Goal: Task Accomplishment & Management: Use online tool/utility

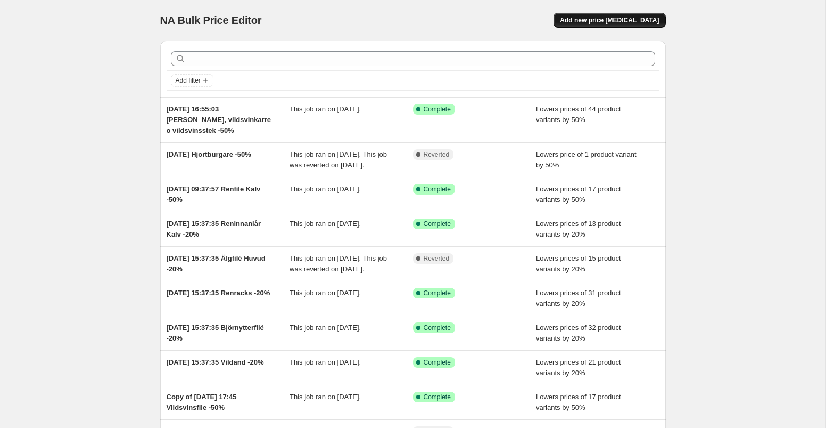
click at [594, 23] on span "Add new price [MEDICAL_DATA]" at bounding box center [609, 20] width 99 height 9
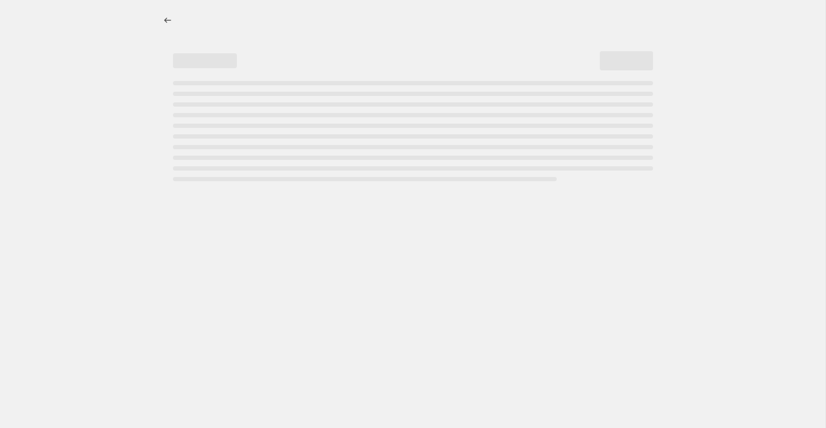
select select "percentage"
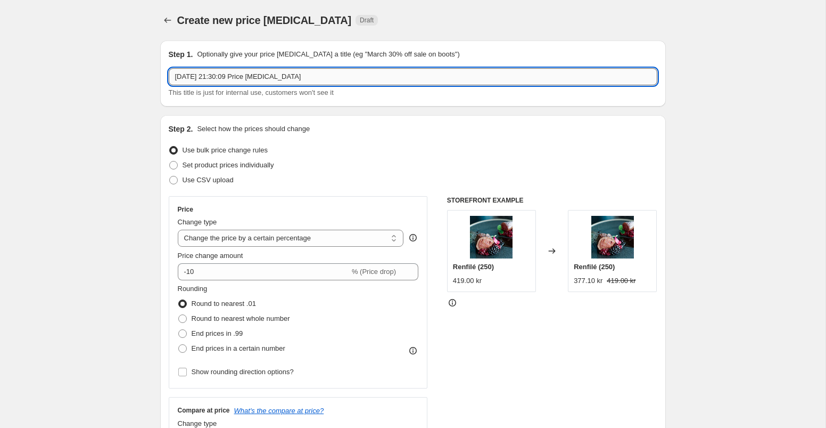
drag, startPoint x: 252, startPoint y: 77, endPoint x: 338, endPoint y: 79, distance: 85.7
click at [337, 79] on input "16 Aug 2025, 21:30:09 Price change job" at bounding box center [413, 76] width 489 height 17
type input "16 Aug 2025, 21:30:09 Hjortfilé -50%"
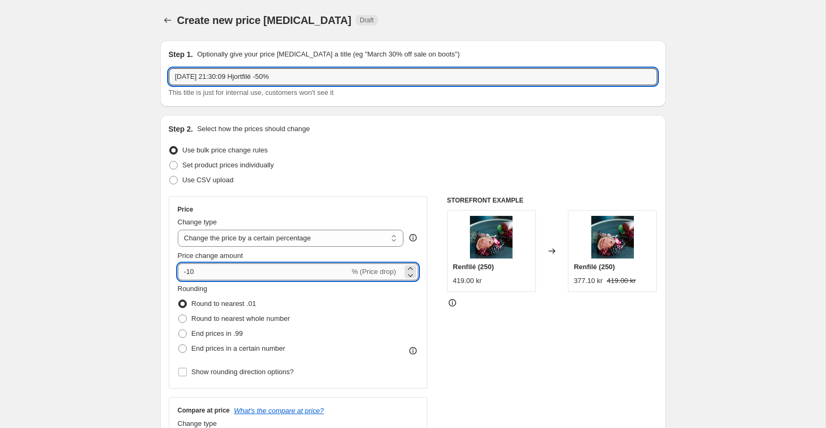
click at [215, 266] on input "-10" at bounding box center [264, 271] width 172 height 17
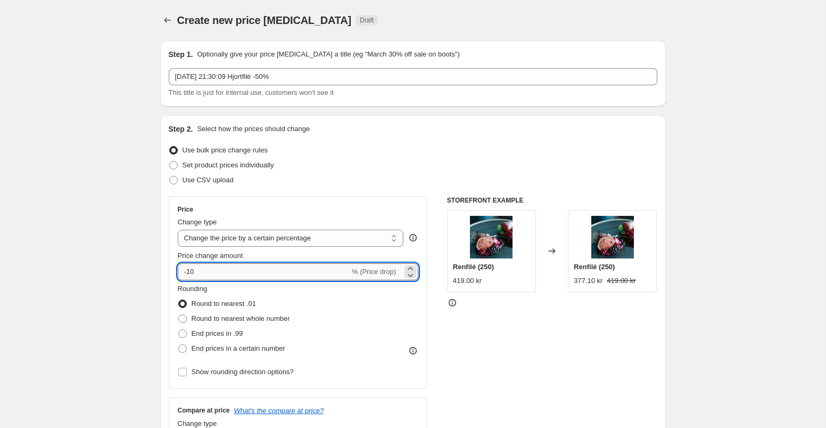
type input "-1"
type input "-50"
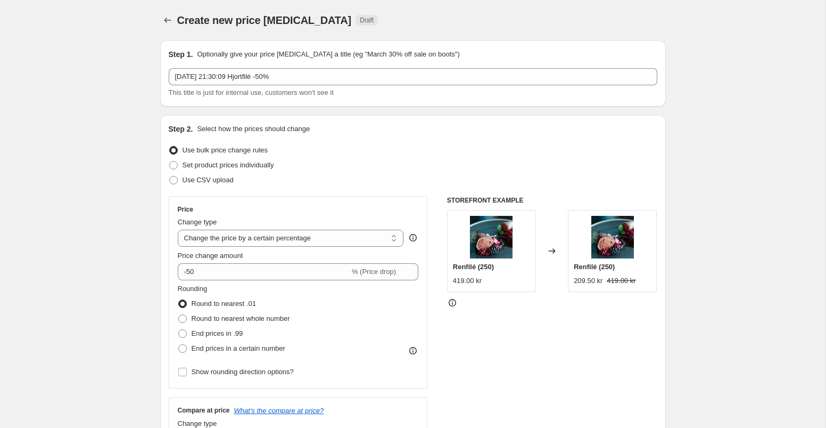
click at [428, 318] on div "Price Change type Change the price to a certain amount Change the price by a ce…" at bounding box center [413, 326] width 489 height 261
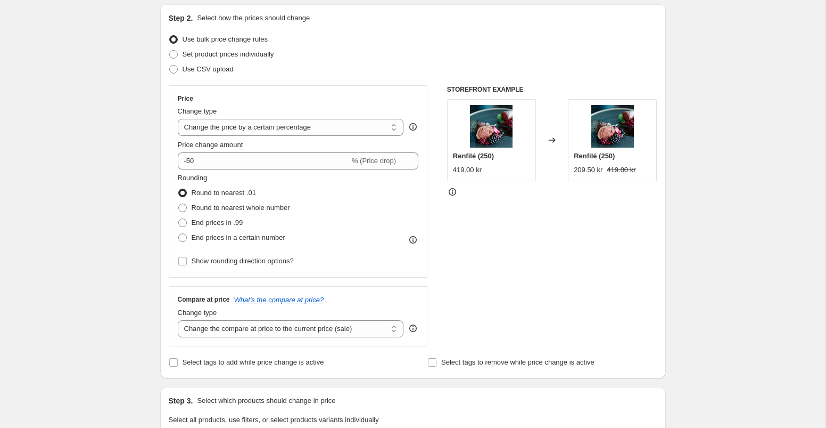
scroll to position [112, 0]
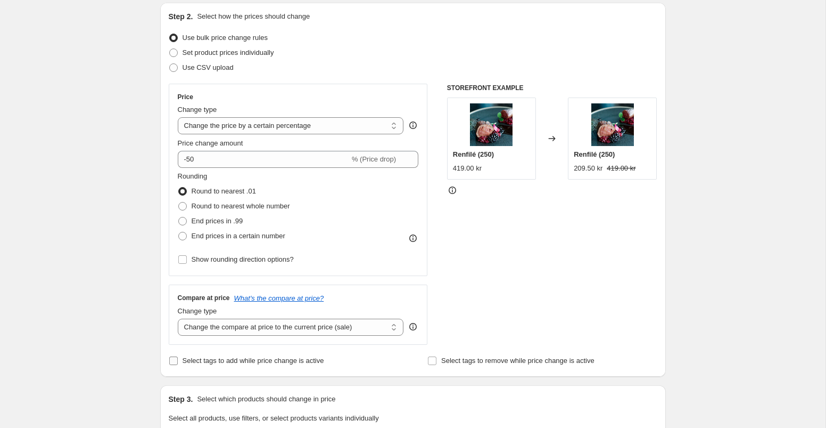
click at [171, 360] on input "Select tags to add while price change is active" at bounding box center [173, 360] width 9 height 9
checkbox input "true"
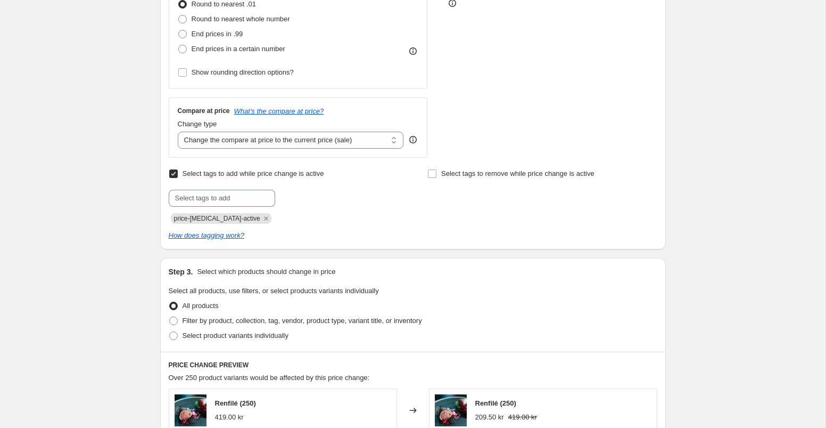
scroll to position [303, 0]
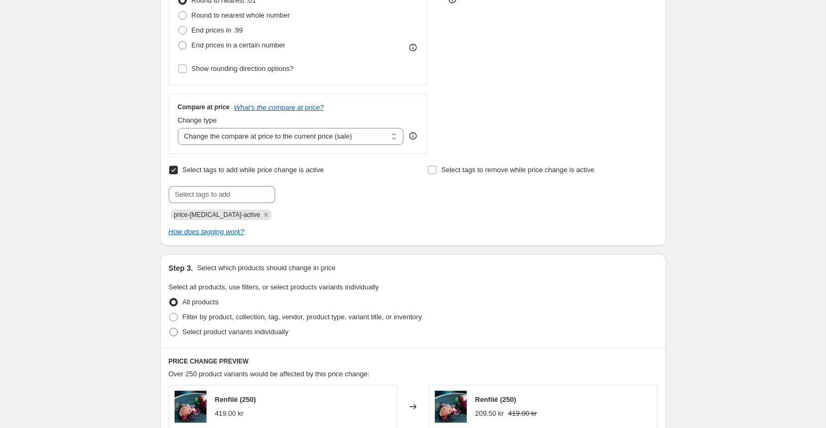
click at [175, 330] on span at bounding box center [173, 331] width 9 height 9
click at [170, 328] on input "Select product variants individually" at bounding box center [169, 327] width 1 height 1
radio input "true"
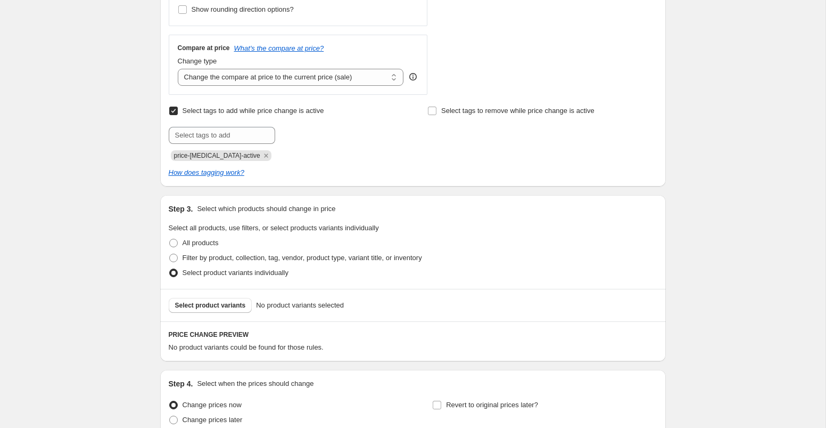
scroll to position [367, 0]
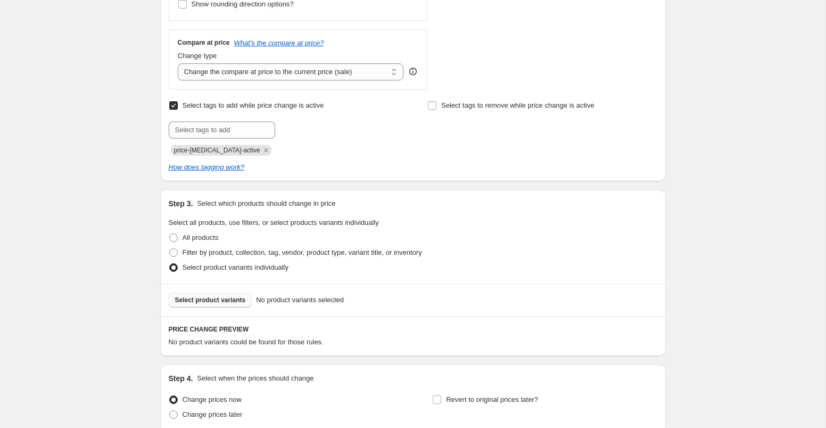
click at [222, 296] on span "Select product variants" at bounding box center [210, 300] width 71 height 9
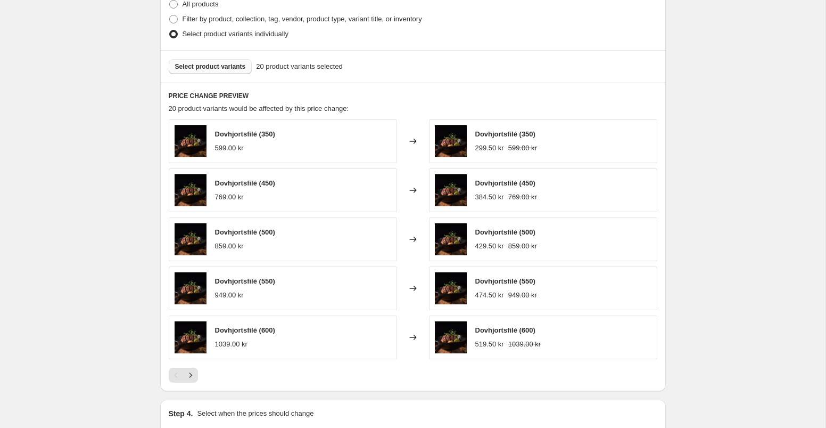
scroll to position [729, 0]
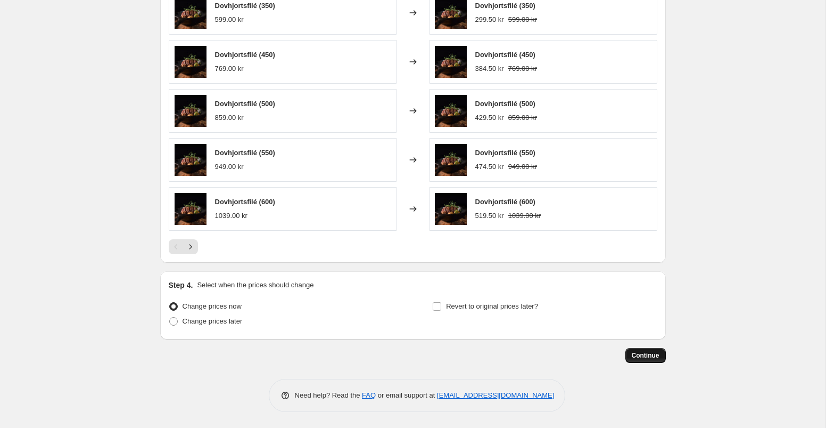
click at [643, 354] on span "Continue" at bounding box center [646, 355] width 28 height 9
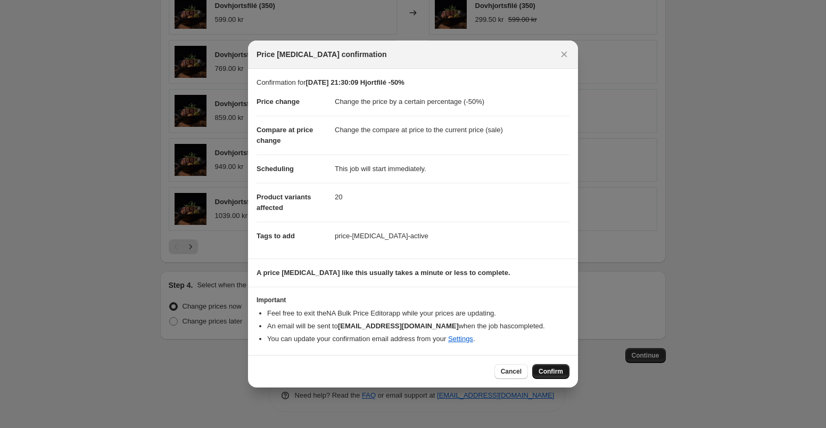
click at [551, 370] on span "Confirm" at bounding box center [551, 371] width 24 height 9
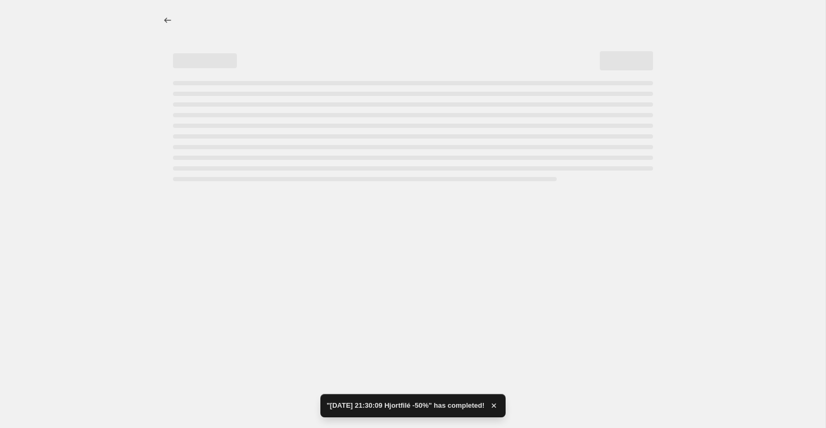
select select "percentage"
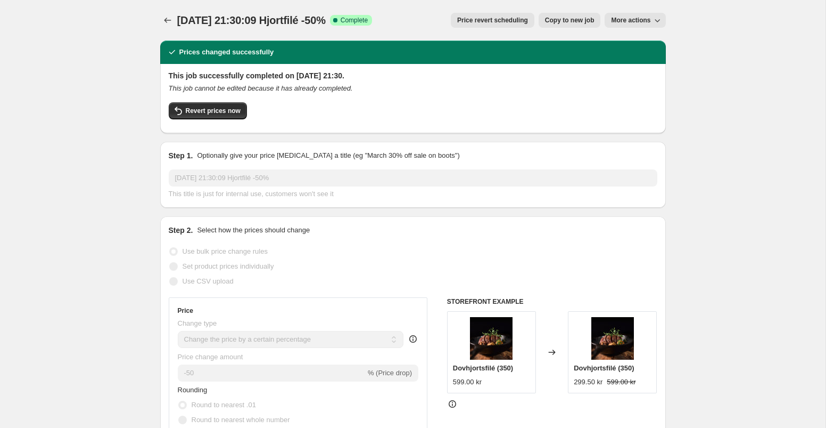
click at [171, 35] on div "16 Aug 2025, 21:30:09 Hjortfilé -50%. This page is ready 16 Aug 2025, 21:30:09 …" at bounding box center [413, 20] width 506 height 40
click at [167, 23] on icon "Price change jobs" at bounding box center [167, 20] width 11 height 11
